Goal: Transaction & Acquisition: Book appointment/travel/reservation

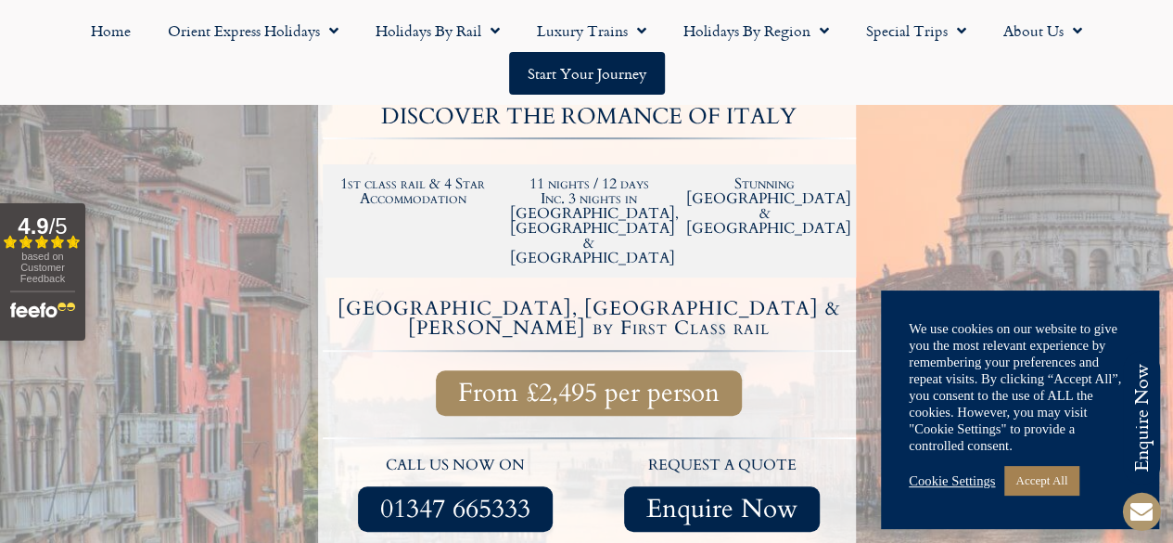
scroll to position [649, 0]
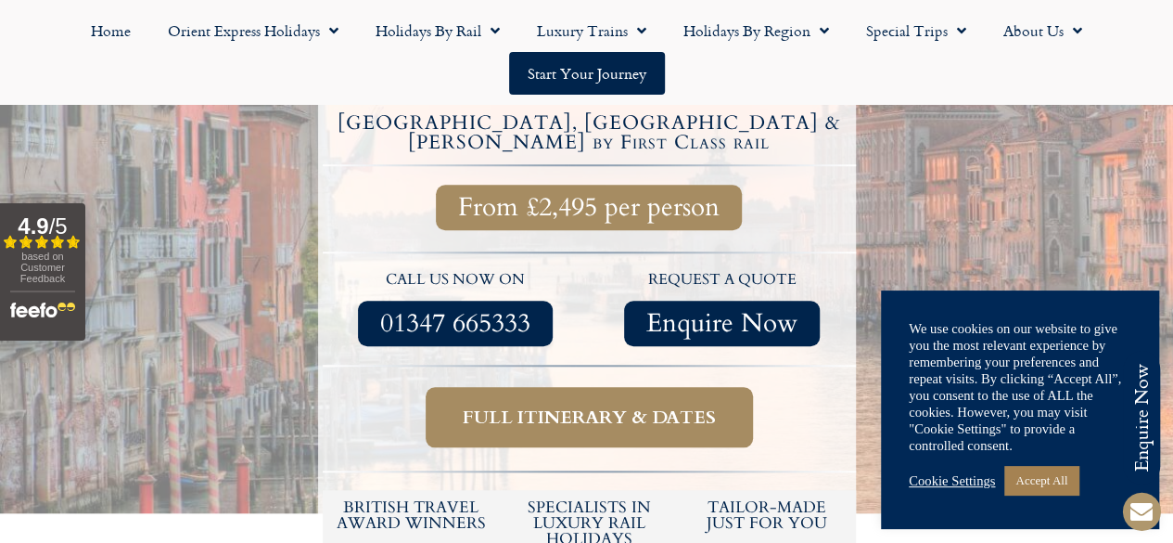
click at [534, 405] on span "Full itinerary & dates" at bounding box center [589, 416] width 253 height 23
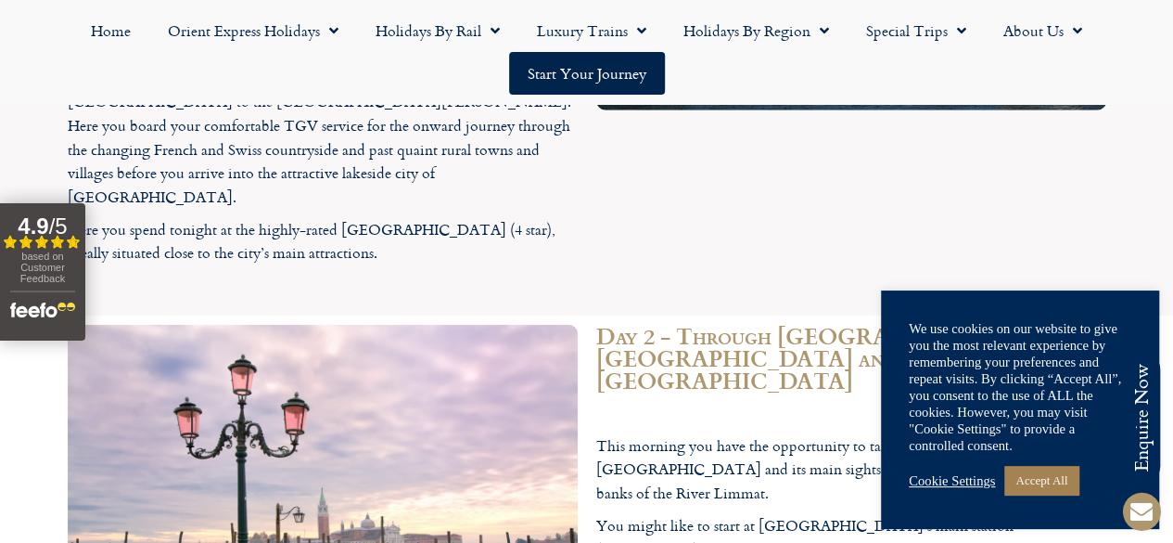
scroll to position [2394, 0]
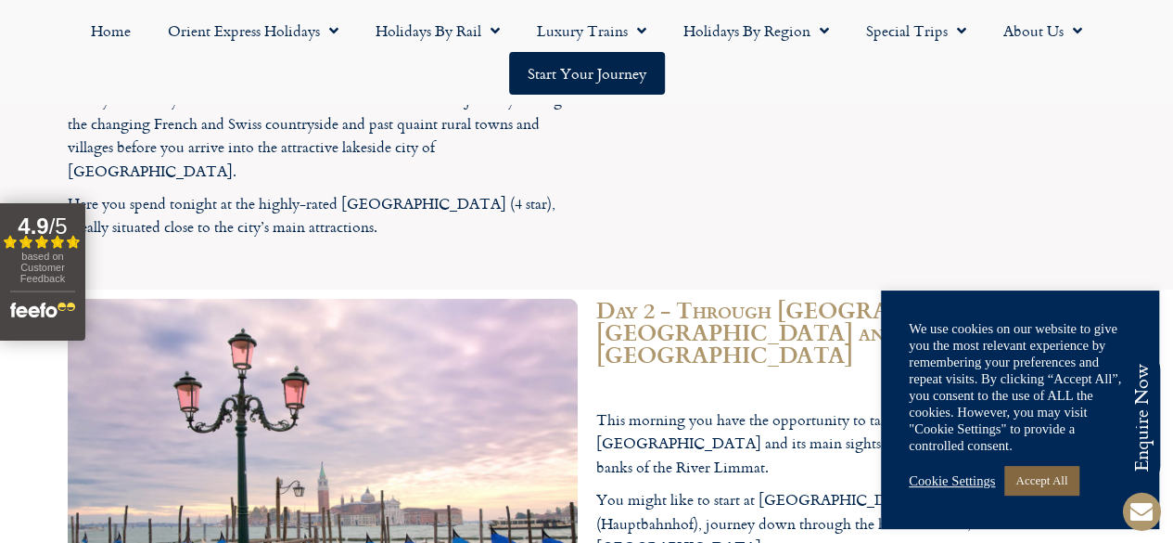
click at [1031, 488] on link "Accept All" at bounding box center [1041, 480] width 74 height 29
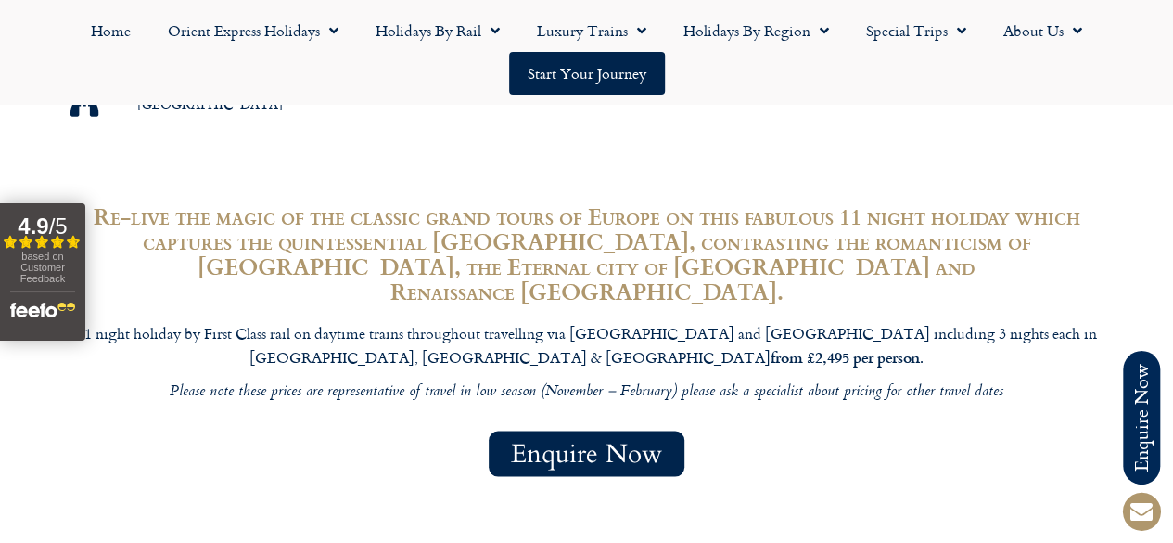
scroll to position [1374, 0]
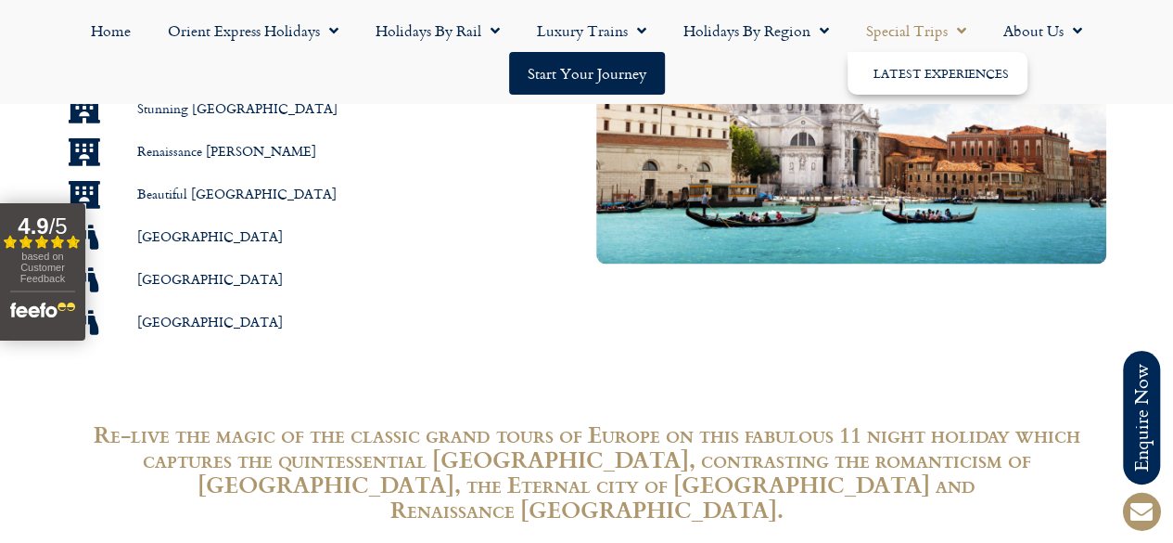
click at [925, 24] on link "Special Trips" at bounding box center [916, 30] width 137 height 43
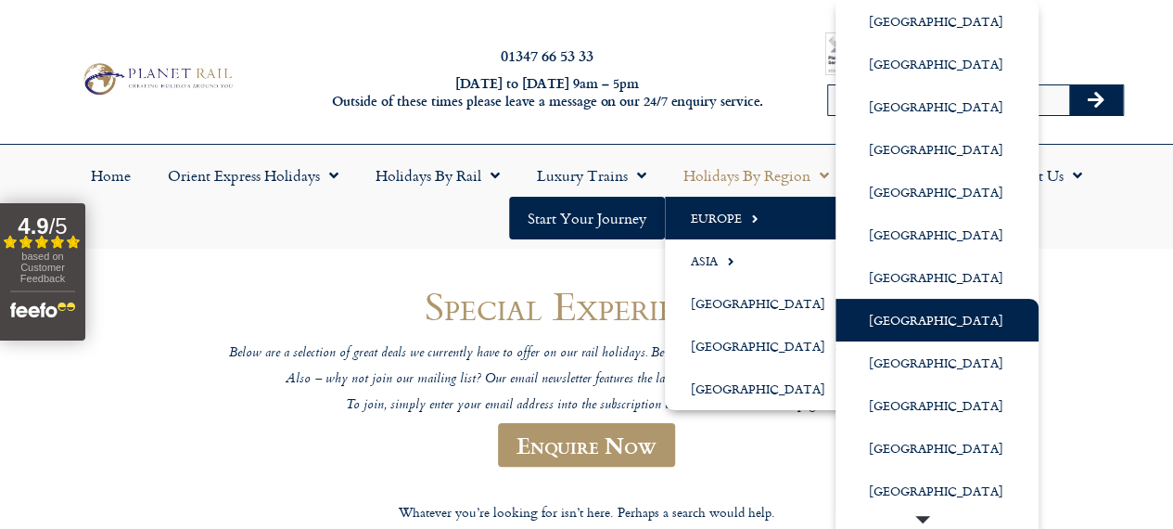
click at [878, 321] on link "[GEOGRAPHIC_DATA]" at bounding box center [937, 320] width 203 height 43
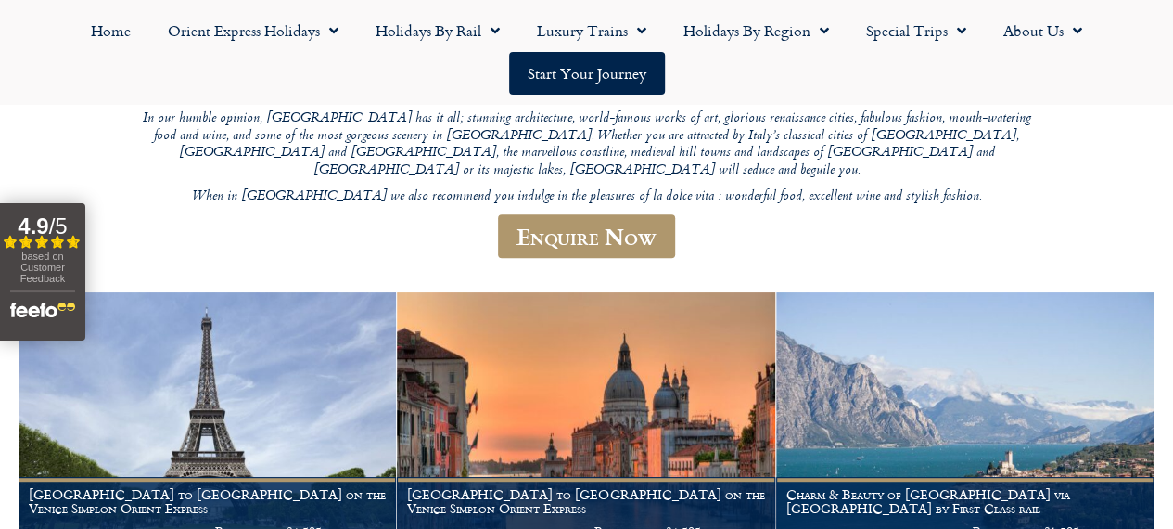
scroll to position [556, 0]
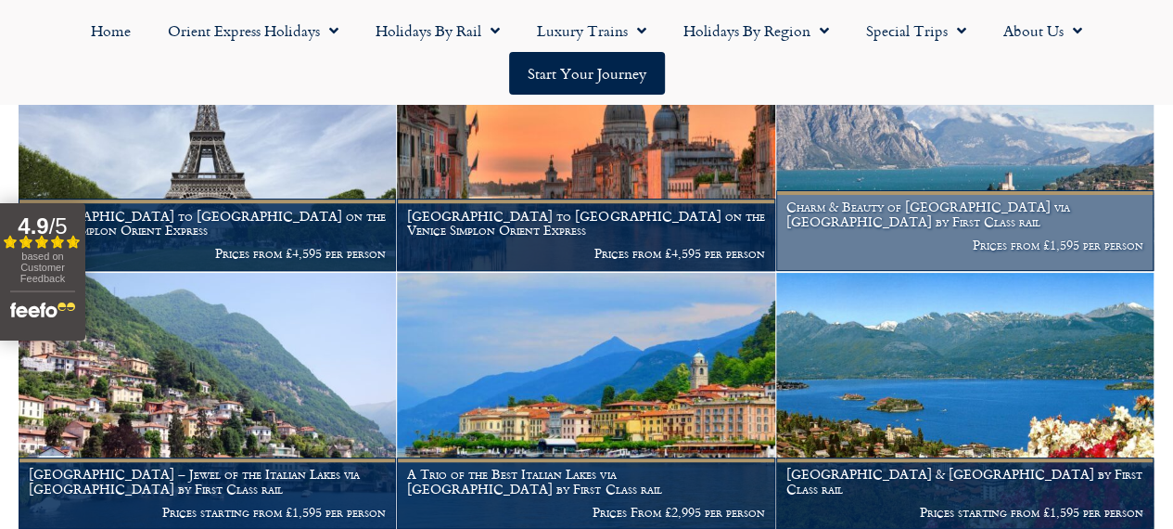
click at [1024, 229] on h1 "Charm & Beauty of Lake Garda via Locarno by First Class rail" at bounding box center [964, 214] width 357 height 30
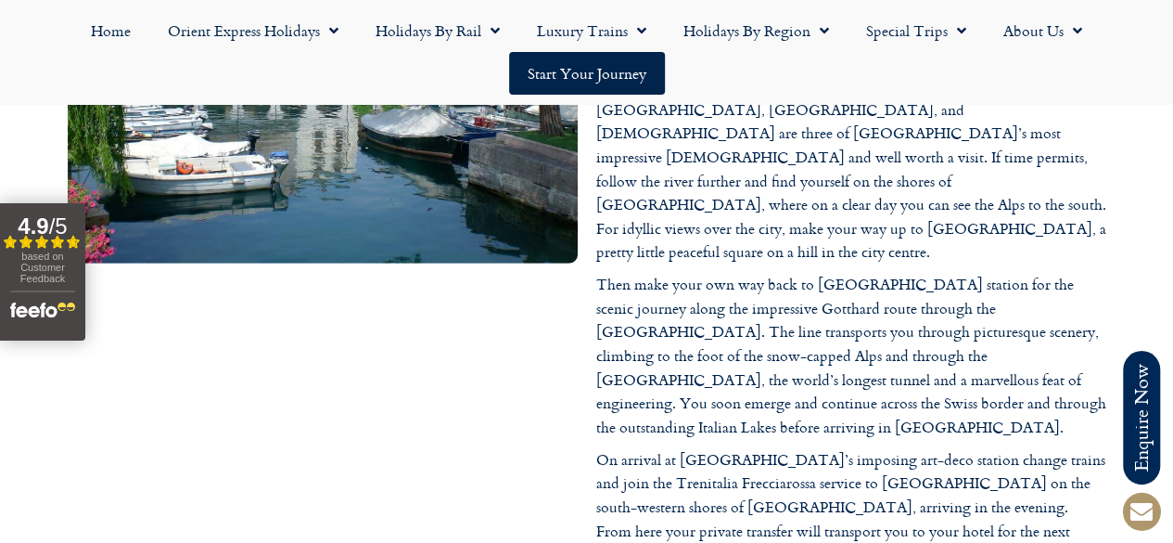
scroll to position [2597, 0]
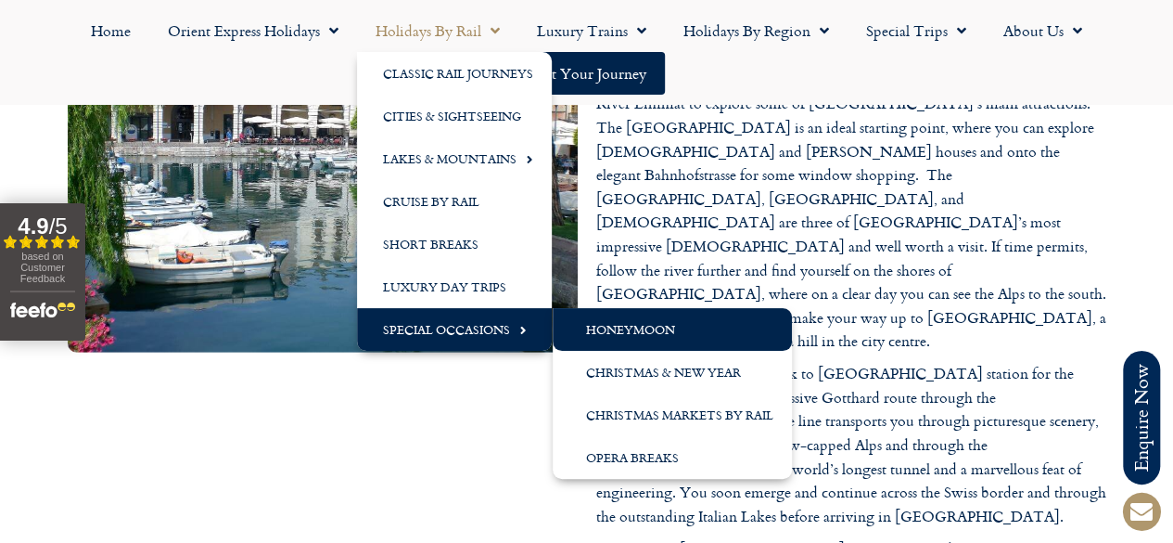
click at [622, 330] on link "Honeymoon" at bounding box center [672, 329] width 239 height 43
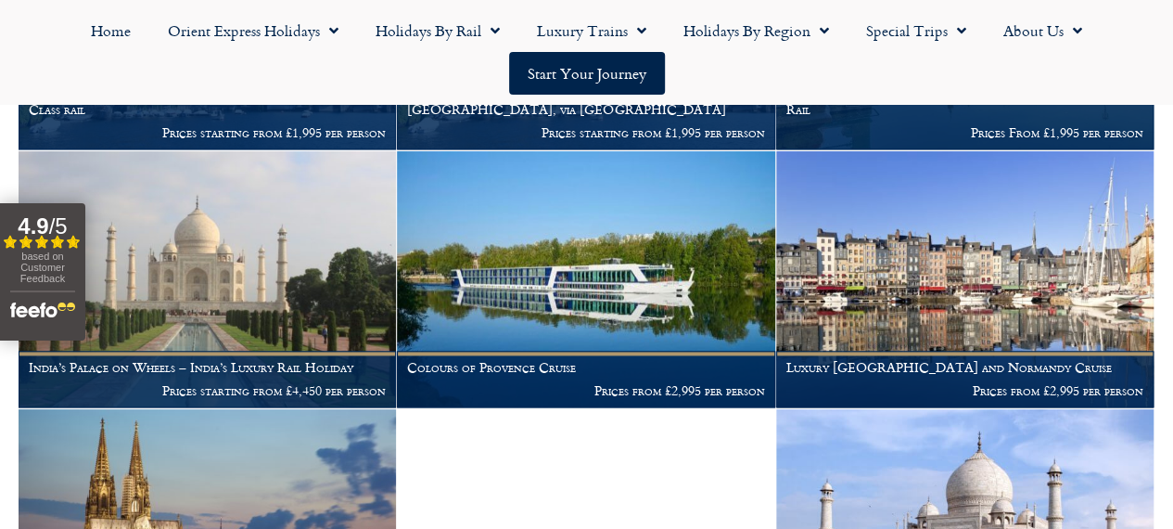
scroll to position [839, 0]
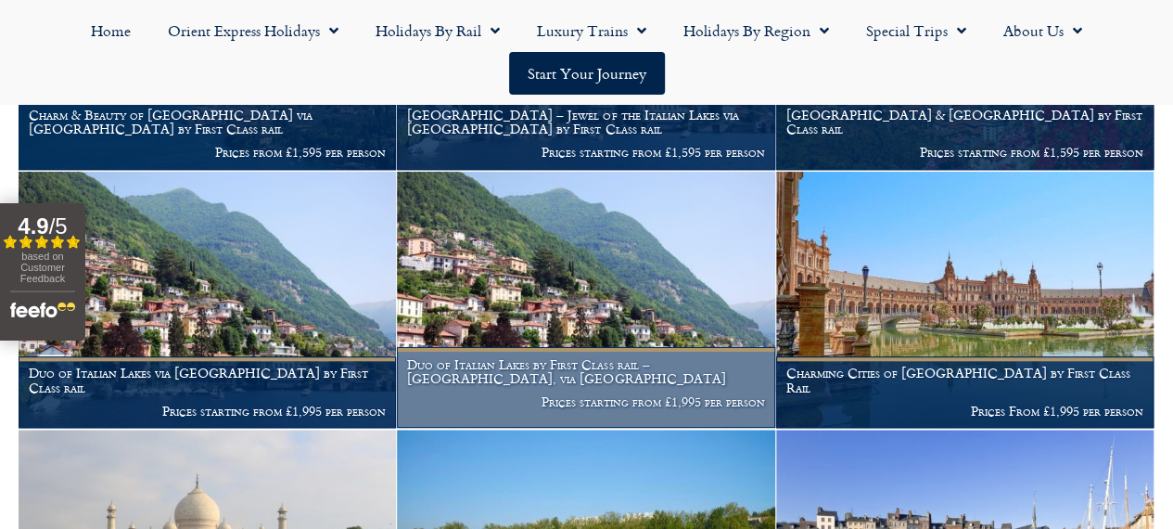
click at [528, 367] on img at bounding box center [585, 300] width 377 height 256
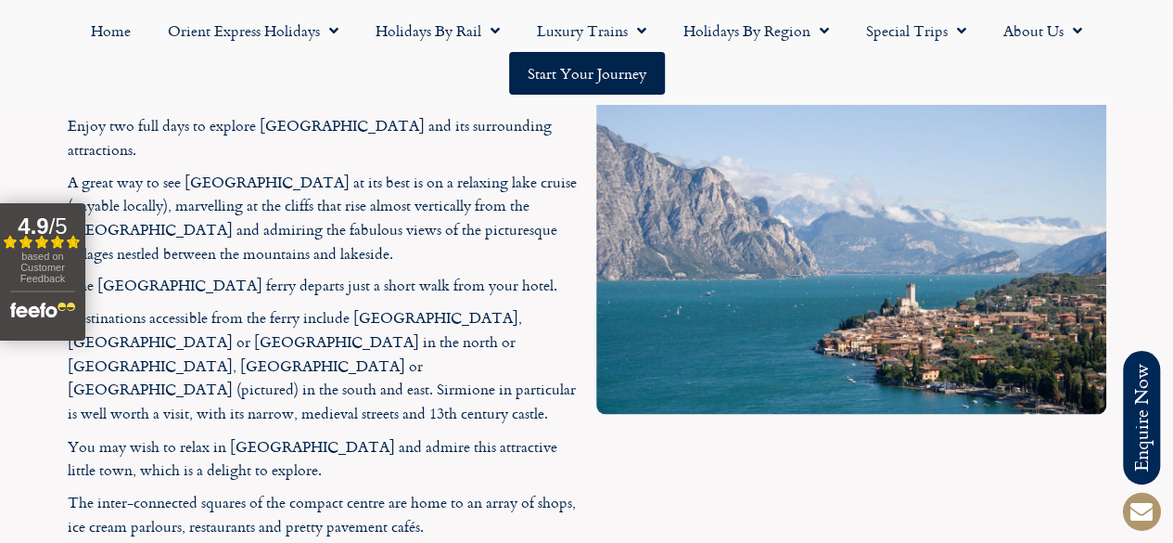
scroll to position [4729, 0]
